Goal: Task Accomplishment & Management: Complete application form

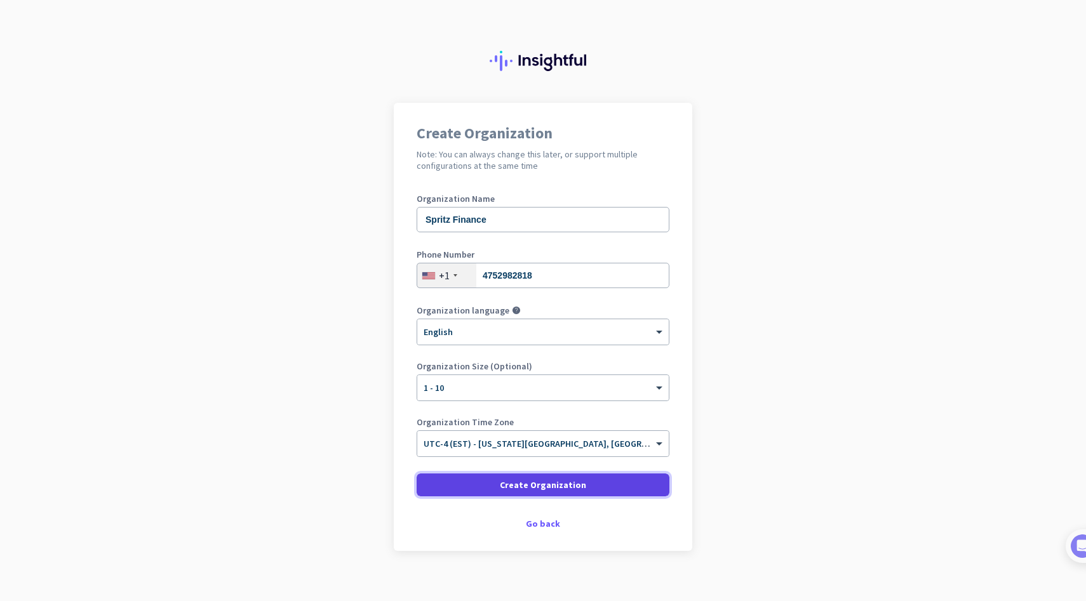
click at [542, 485] on span "Create Organization" at bounding box center [543, 485] width 86 height 13
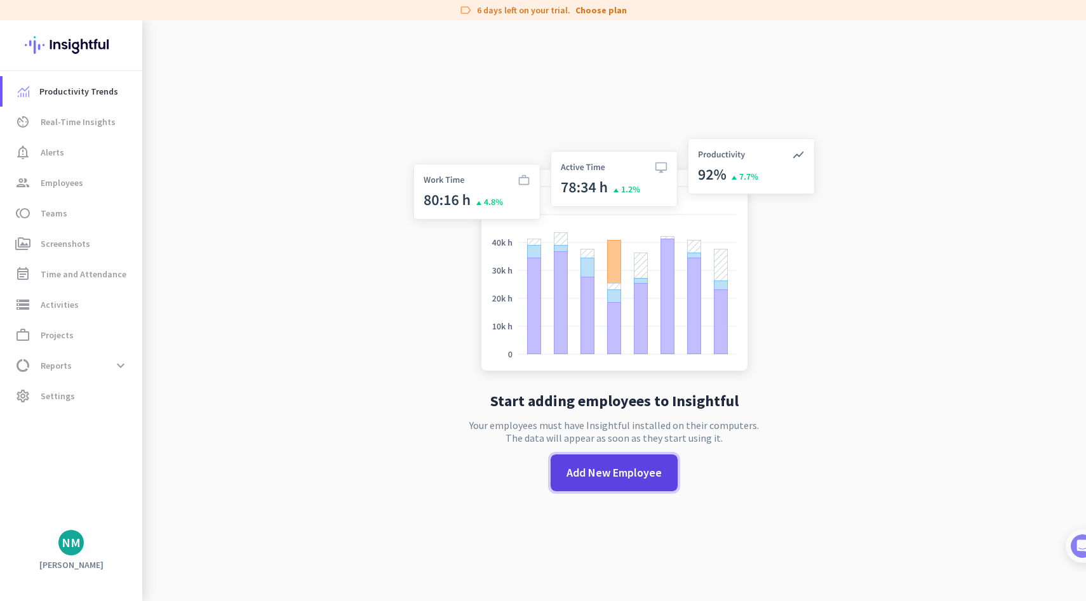
click at [614, 473] on span "Add New Employee" at bounding box center [614, 473] width 95 height 17
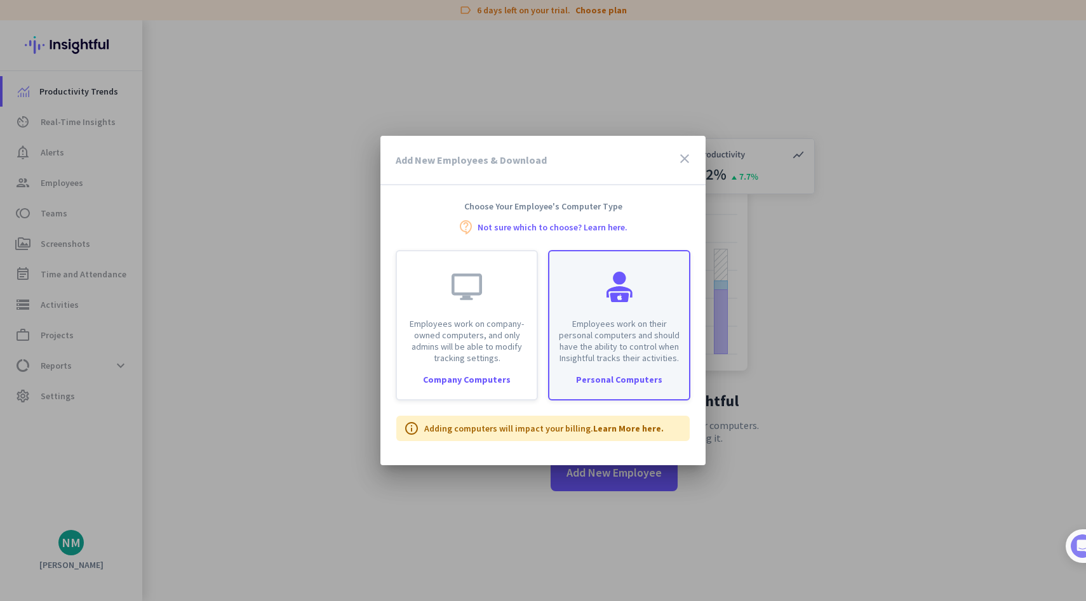
click at [621, 354] on p "Employees work on their personal computers and should have the ability to contr…" at bounding box center [619, 341] width 124 height 46
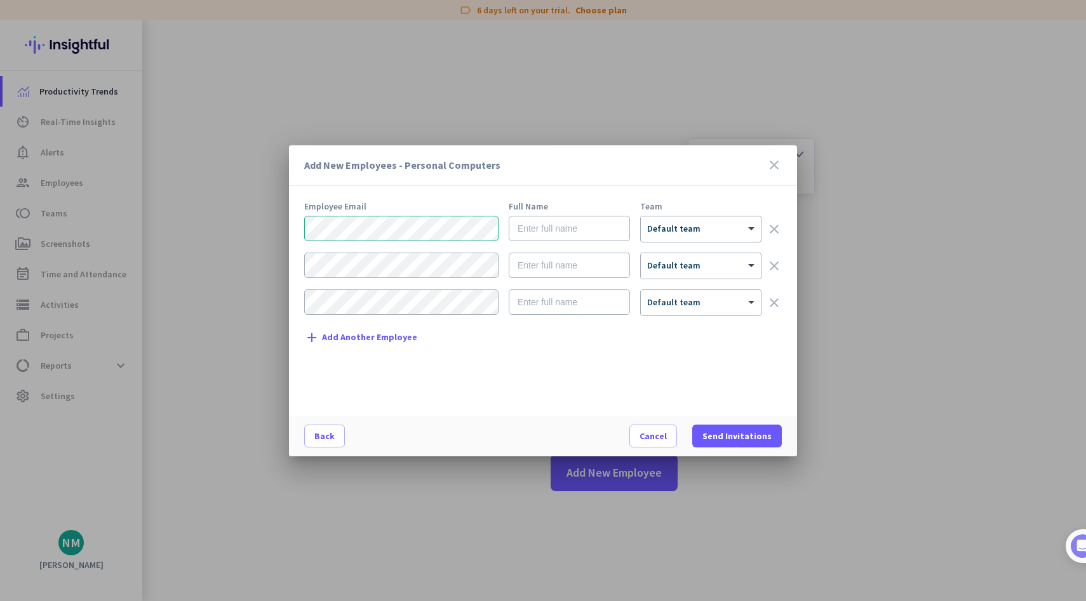
click at [683, 234] on div "× Default team" at bounding box center [701, 229] width 120 height 25
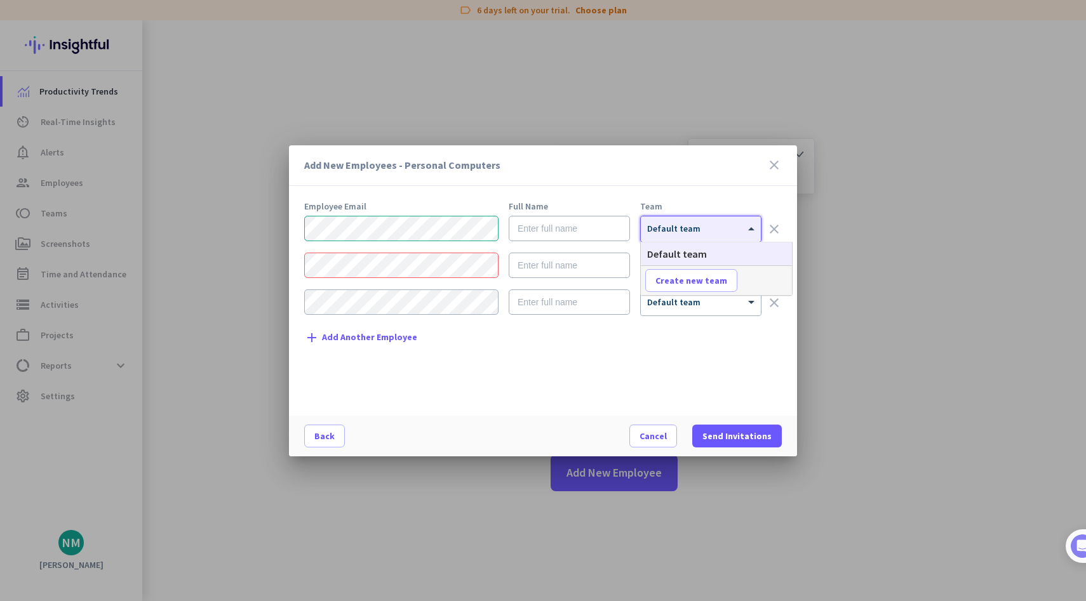
click at [682, 232] on span "Default team" at bounding box center [673, 228] width 53 height 11
click at [719, 238] on div "× Default team" at bounding box center [701, 229] width 120 height 25
click at [695, 284] on span "Create new team" at bounding box center [691, 280] width 72 height 13
click at [755, 285] on span at bounding box center [767, 280] width 39 height 30
click at [722, 220] on div "× Default team" at bounding box center [701, 229] width 120 height 25
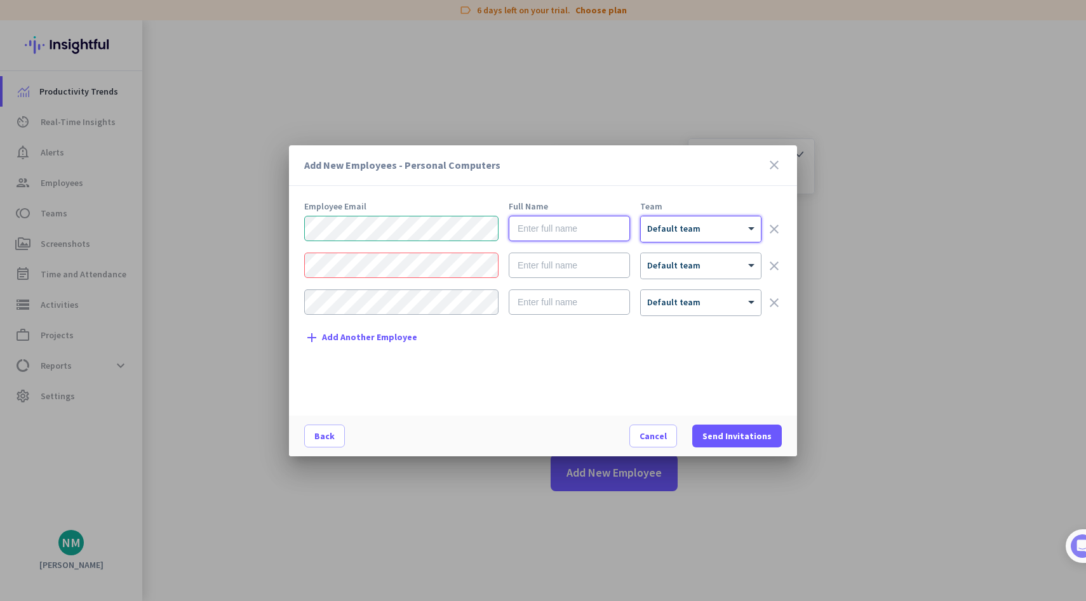
click at [588, 238] on input "text" at bounding box center [569, 228] width 121 height 25
paste input "[PERSON_NAME]"
type input "[PERSON_NAME]"
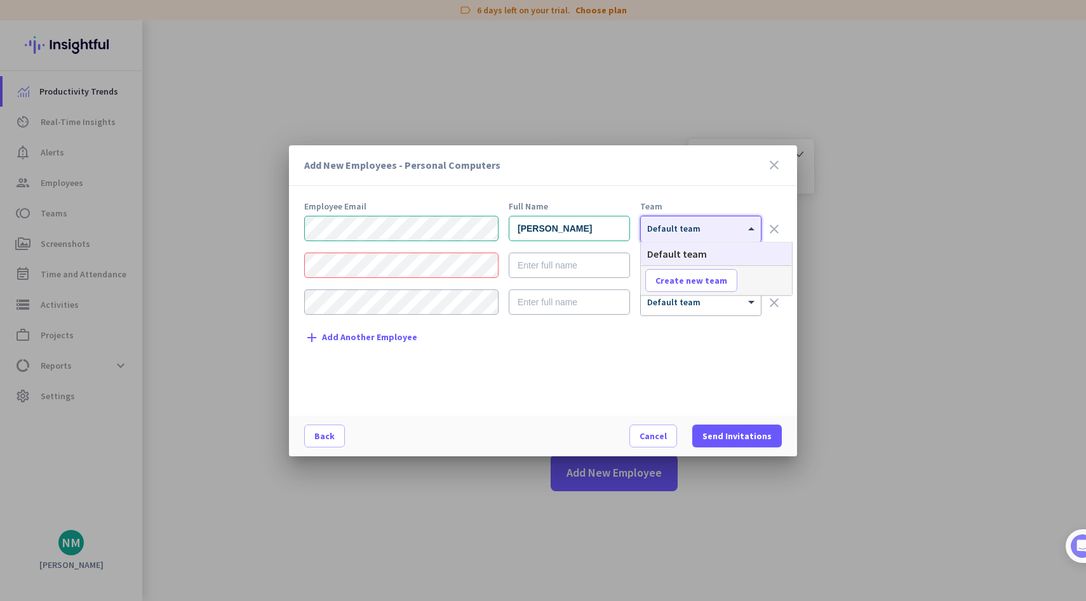
click at [680, 231] on span "Default team" at bounding box center [673, 228] width 53 height 11
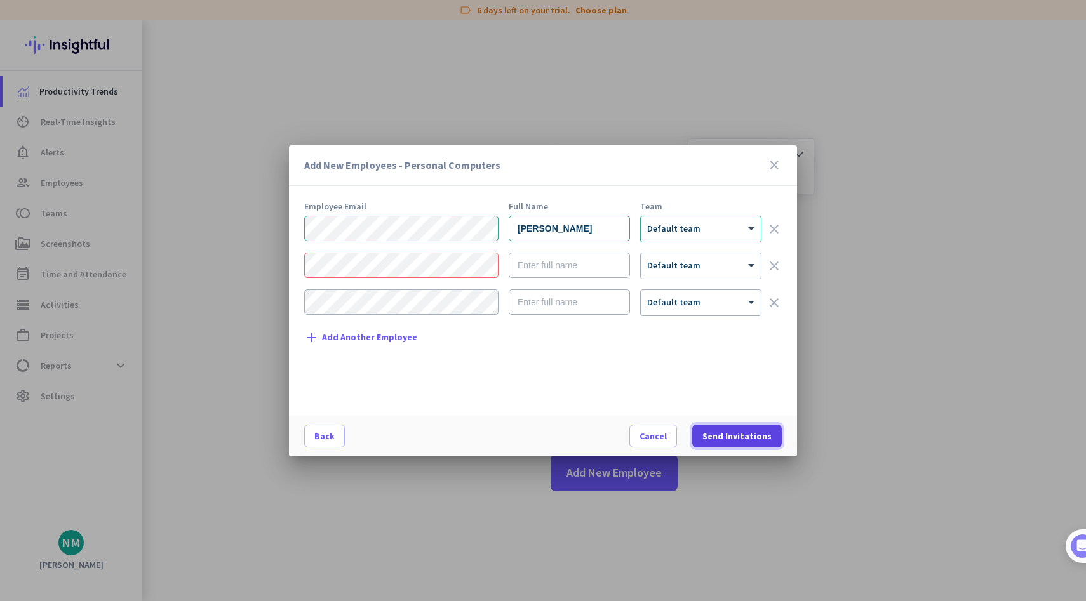
click at [718, 433] on span "Send Invitations" at bounding box center [736, 436] width 69 height 13
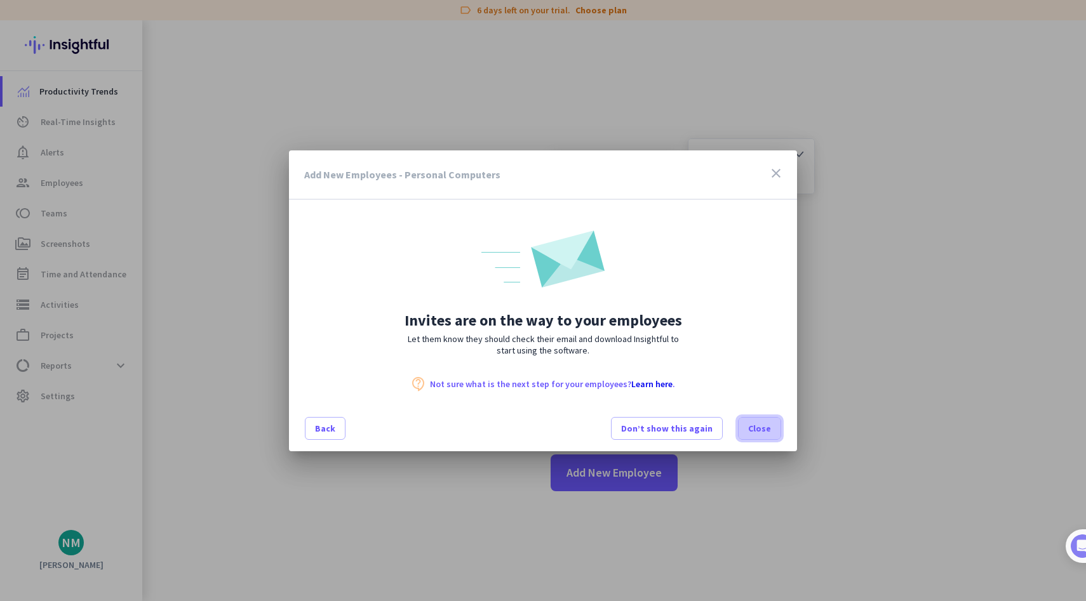
click at [763, 434] on span "Close" at bounding box center [759, 428] width 23 height 13
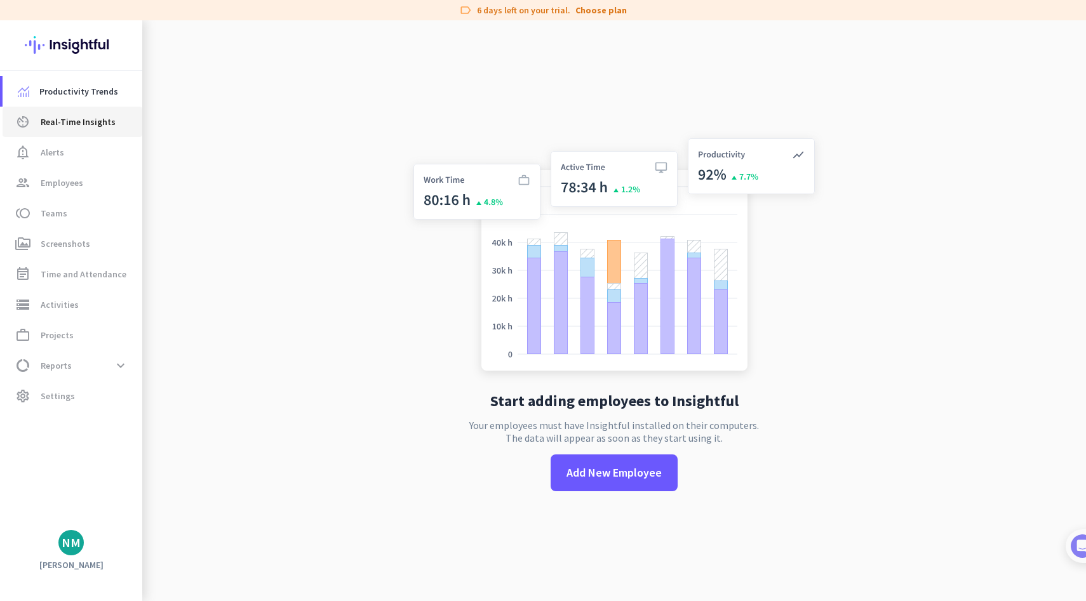
click at [91, 114] on span "Real-Time Insights" at bounding box center [78, 121] width 75 height 15
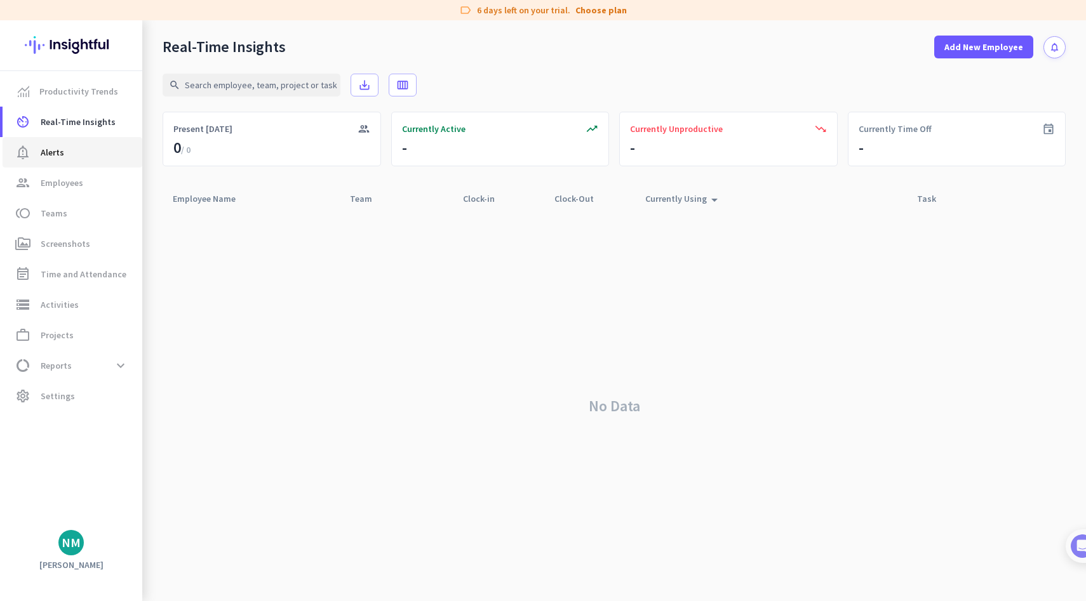
click at [88, 152] on span "notification_important Alerts" at bounding box center [72, 152] width 119 height 15
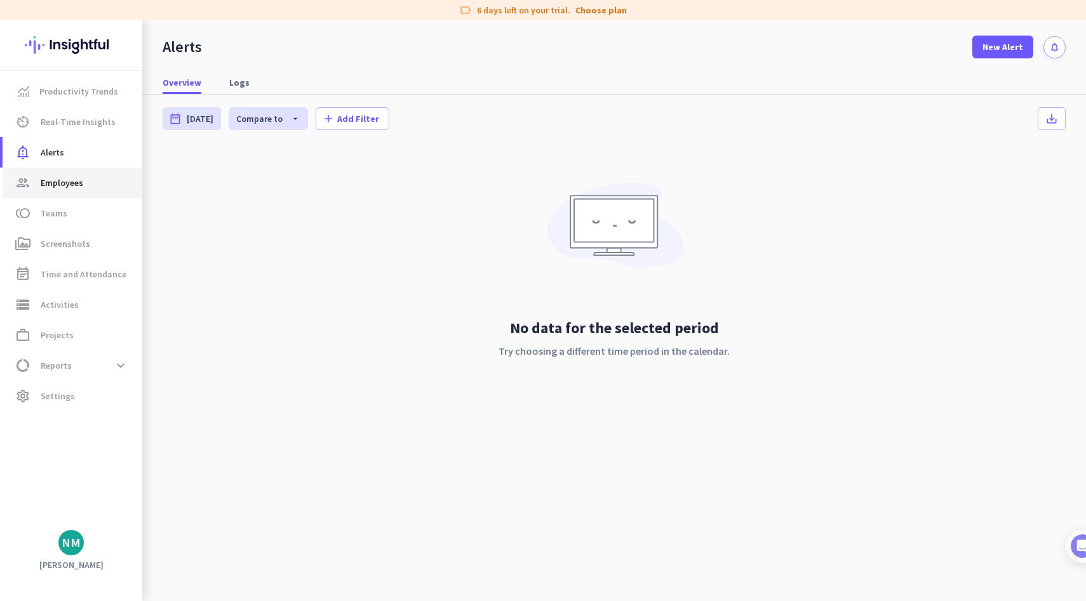
click at [88, 178] on span "group Employees" at bounding box center [72, 182] width 119 height 15
